Goal: Transaction & Acquisition: Purchase product/service

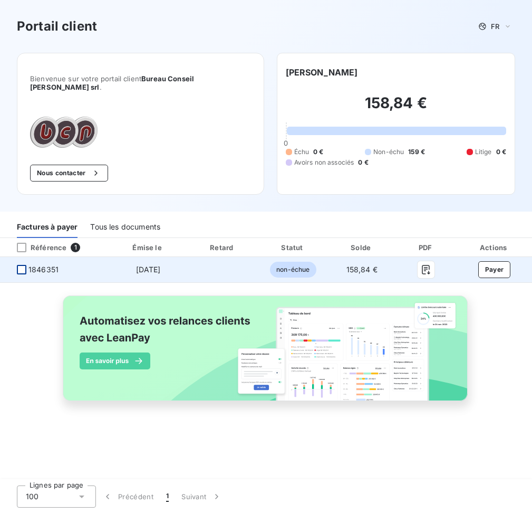
click at [21, 265] on div at bounding box center [21, 269] width 9 height 9
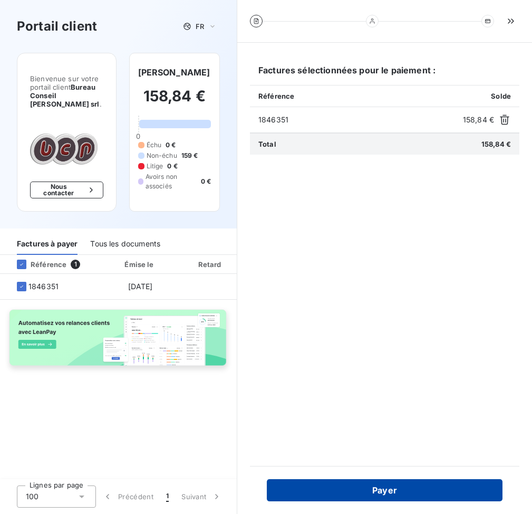
click at [392, 488] on button "Payer" at bounding box center [385, 490] width 236 height 22
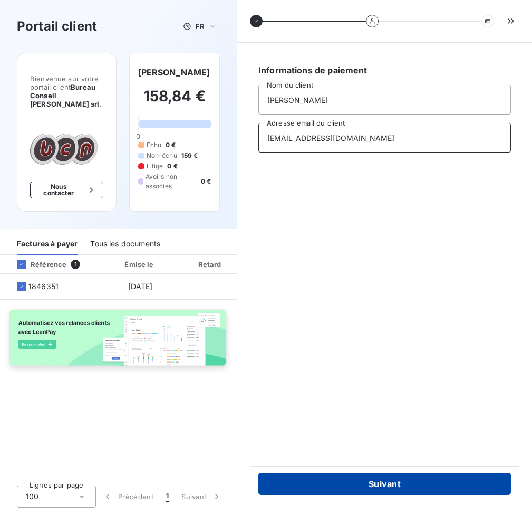
type input "[EMAIL_ADDRESS][DOMAIN_NAME]"
click at [422, 485] on button "Suivant" at bounding box center [385, 484] width 253 height 22
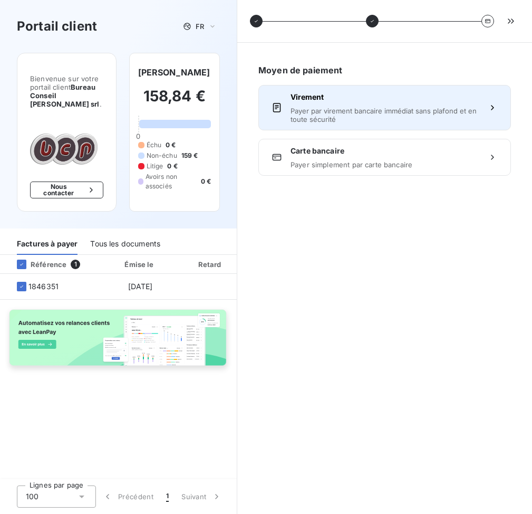
click at [353, 115] on span "Payer par virement bancaire immédiat sans plafond et en toute sécurité" at bounding box center [385, 115] width 188 height 17
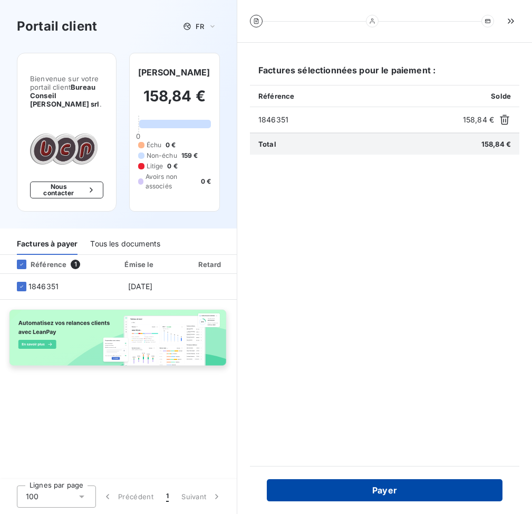
click at [402, 483] on button "Payer" at bounding box center [385, 490] width 236 height 22
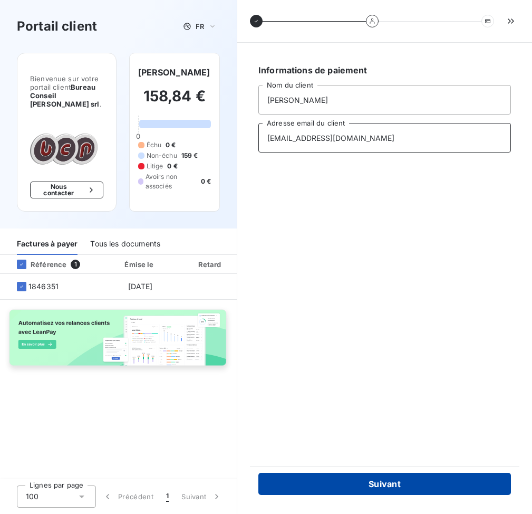
type input "[EMAIL_ADDRESS][DOMAIN_NAME]"
click at [410, 480] on button "Suivant" at bounding box center [385, 484] width 253 height 22
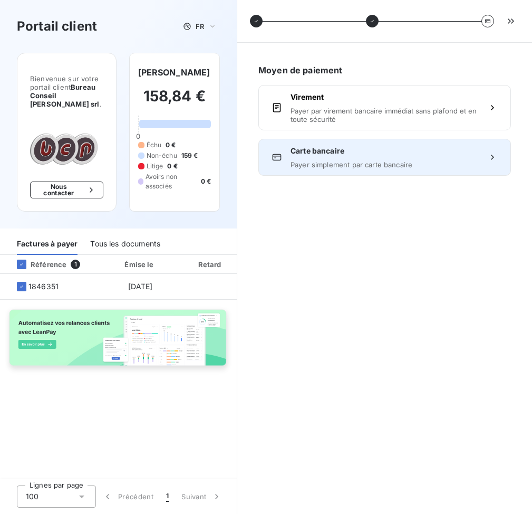
click at [361, 164] on span "Payer simplement par carte bancaire" at bounding box center [385, 164] width 188 height 8
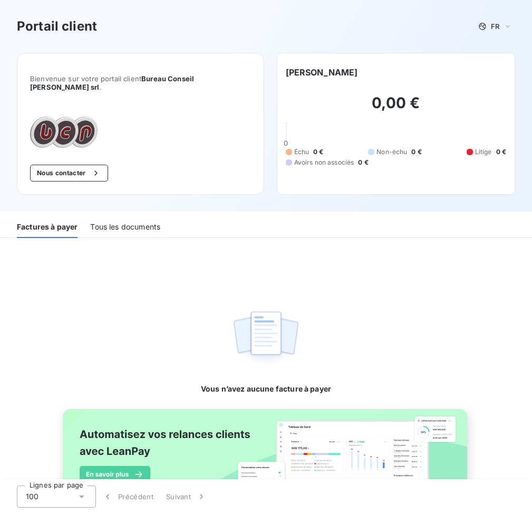
click at [132, 220] on div "Tous les documents" at bounding box center [125, 227] width 70 height 22
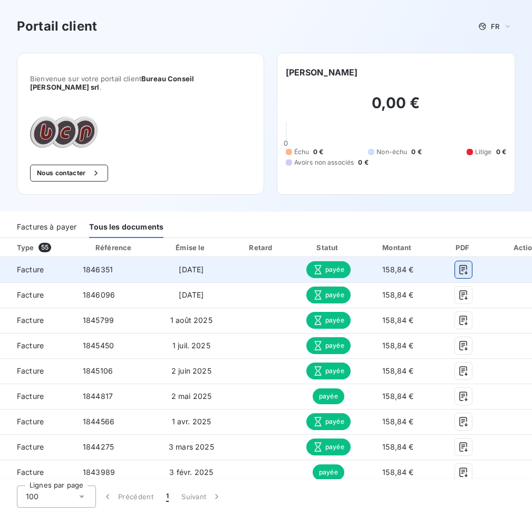
click at [469, 264] on icon "button" at bounding box center [464, 269] width 11 height 11
